Goal: Navigation & Orientation: Find specific page/section

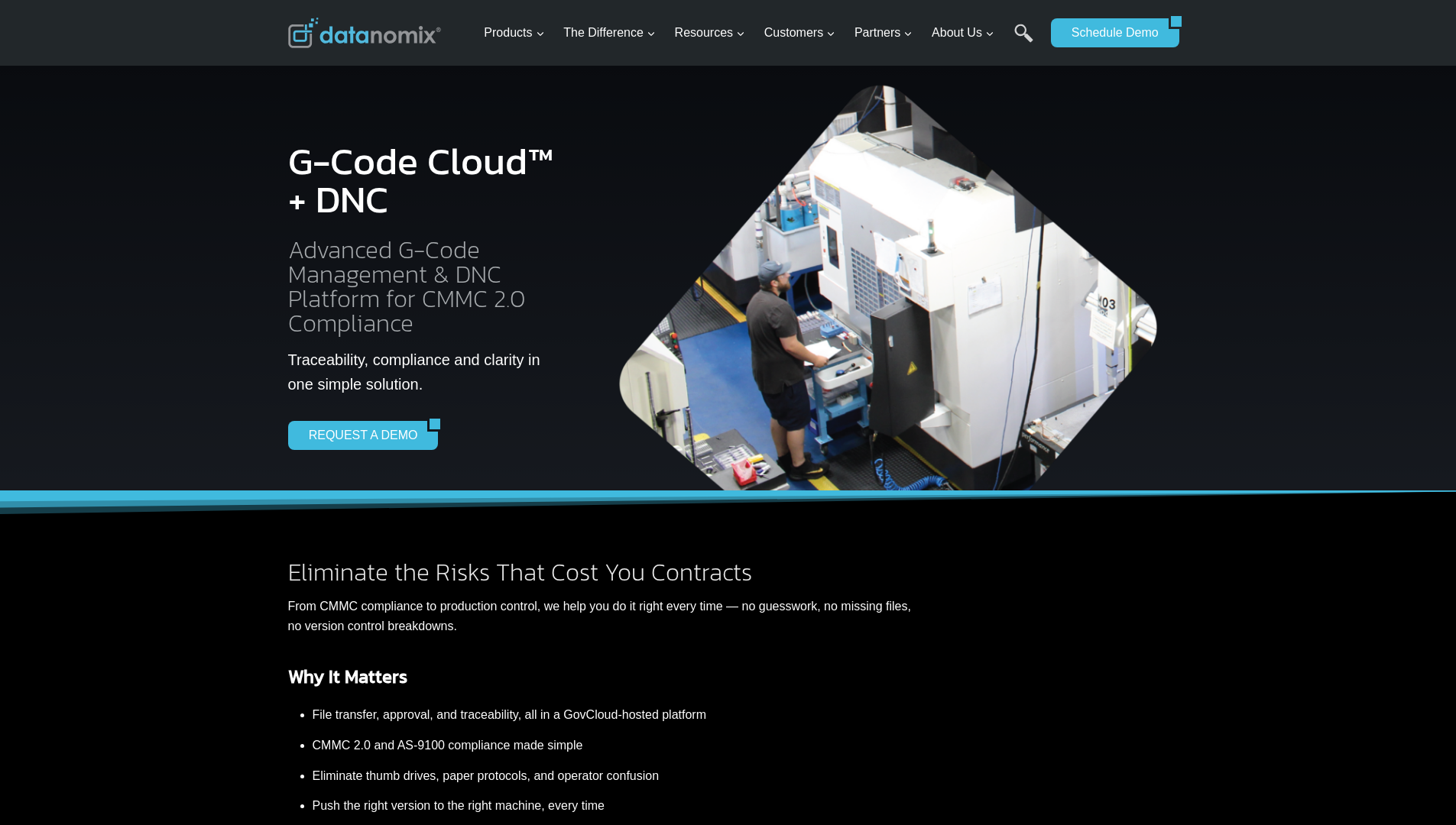
scroll to position [2664, 0]
